Goal: Transaction & Acquisition: Purchase product/service

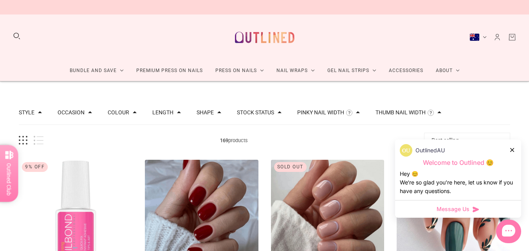
scroll to position [102, 0]
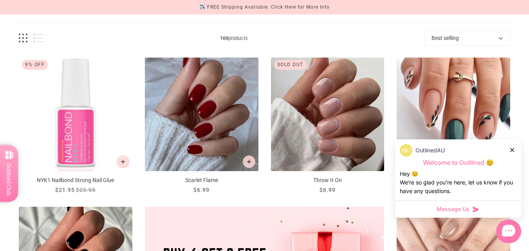
click at [512, 152] on icon at bounding box center [512, 150] width 4 height 4
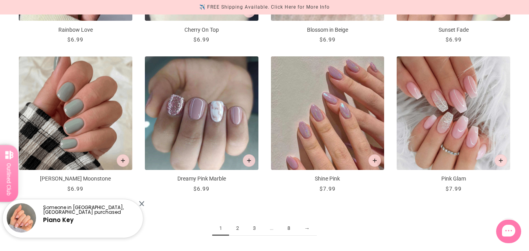
scroll to position [854, 0]
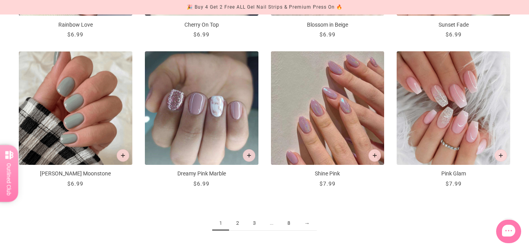
click at [72, 140] on img "Misty Moonstone" at bounding box center [76, 108] width 114 height 114
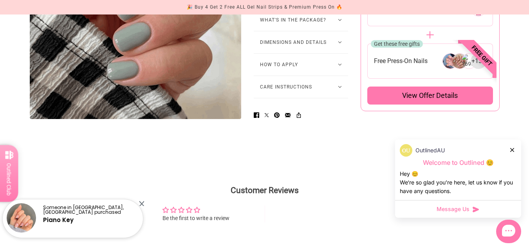
scroll to position [523, 0]
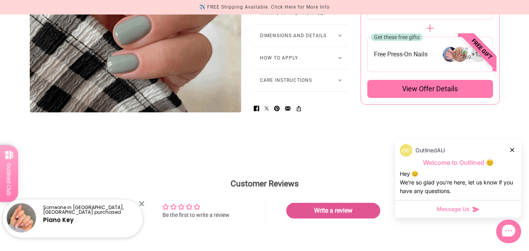
click at [513, 150] on icon at bounding box center [512, 150] width 4 height 4
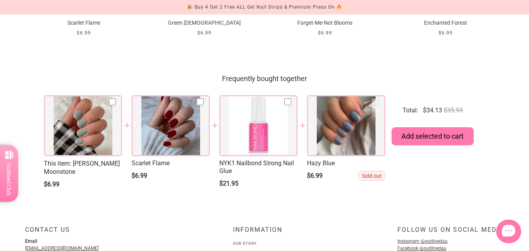
scroll to position [938, 0]
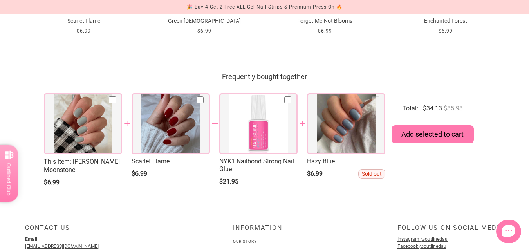
click at [352, 135] on div at bounding box center [346, 123] width 78 height 61
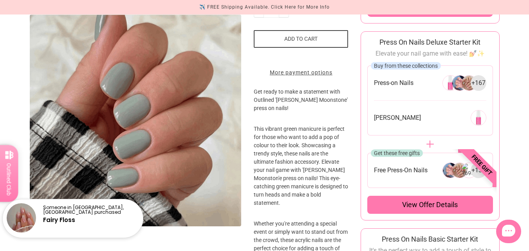
scroll to position [0, 0]
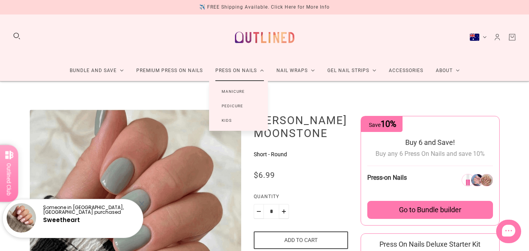
click at [242, 92] on link "Manicure" at bounding box center [233, 91] width 48 height 14
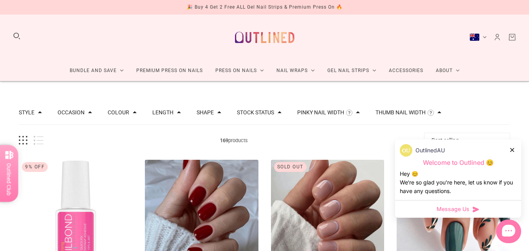
click at [510, 150] on icon at bounding box center [512, 150] width 4 height 4
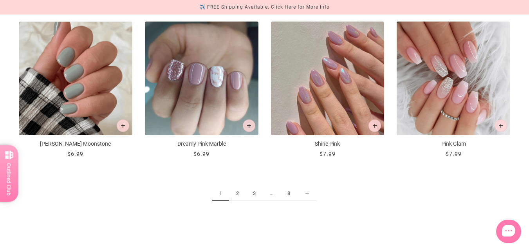
scroll to position [889, 0]
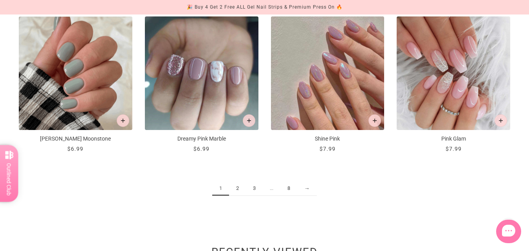
click at [238, 188] on link "2" at bounding box center [237, 188] width 17 height 14
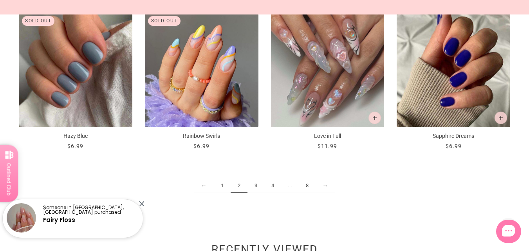
scroll to position [896, 0]
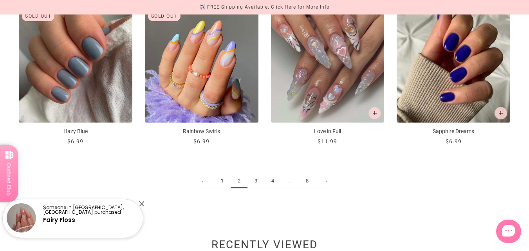
click at [254, 184] on link "3" at bounding box center [255, 181] width 17 height 14
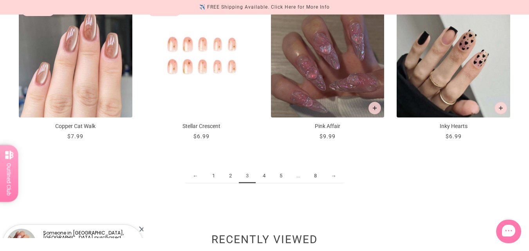
scroll to position [904, 0]
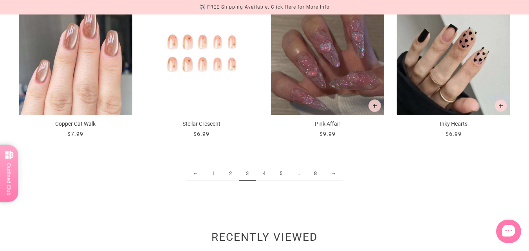
click at [266, 174] on link "4" at bounding box center [264, 173] width 17 height 14
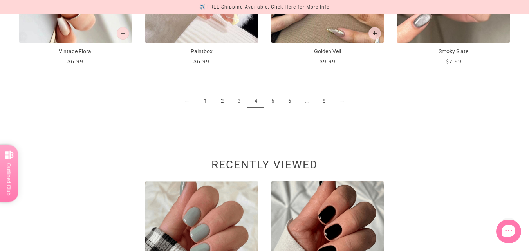
scroll to position [978, 0]
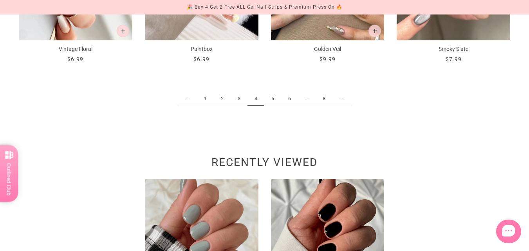
click at [272, 98] on link "5" at bounding box center [272, 99] width 17 height 14
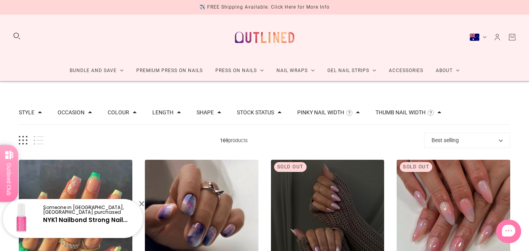
click at [141, 206] on div "Someone in [GEOGRAPHIC_DATA], [GEOGRAPHIC_DATA] purchased NYK1 Nailbond Strong …" at bounding box center [73, 218] width 140 height 39
